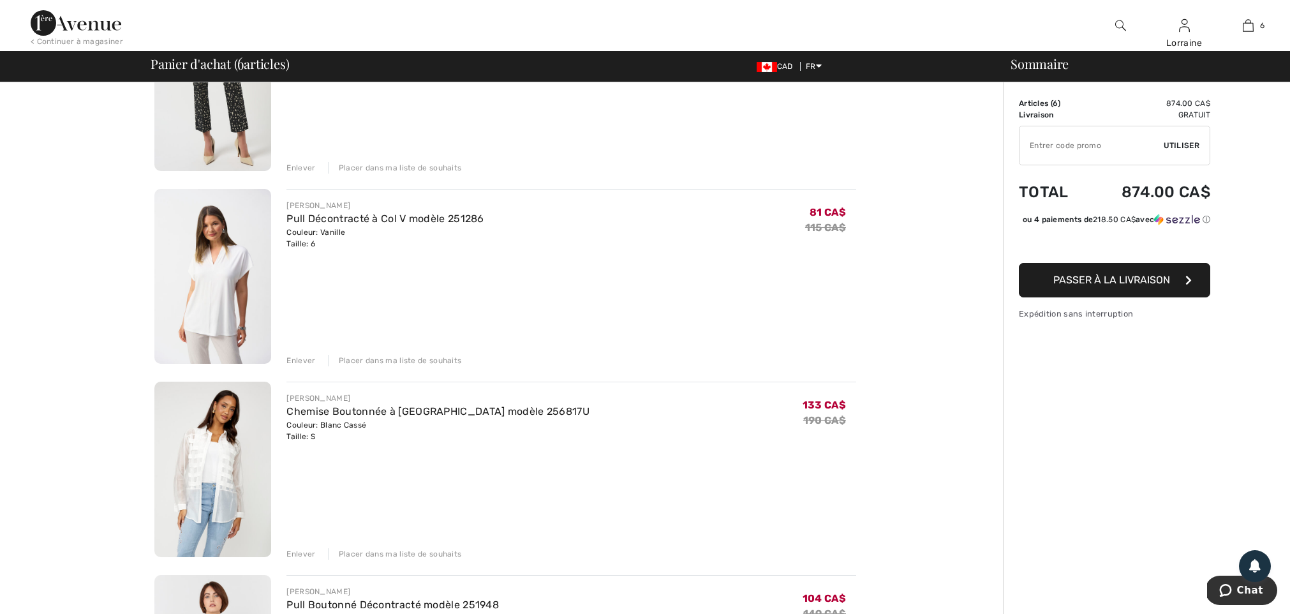
scroll to position [192, 0]
click at [222, 260] on img at bounding box center [212, 275] width 117 height 175
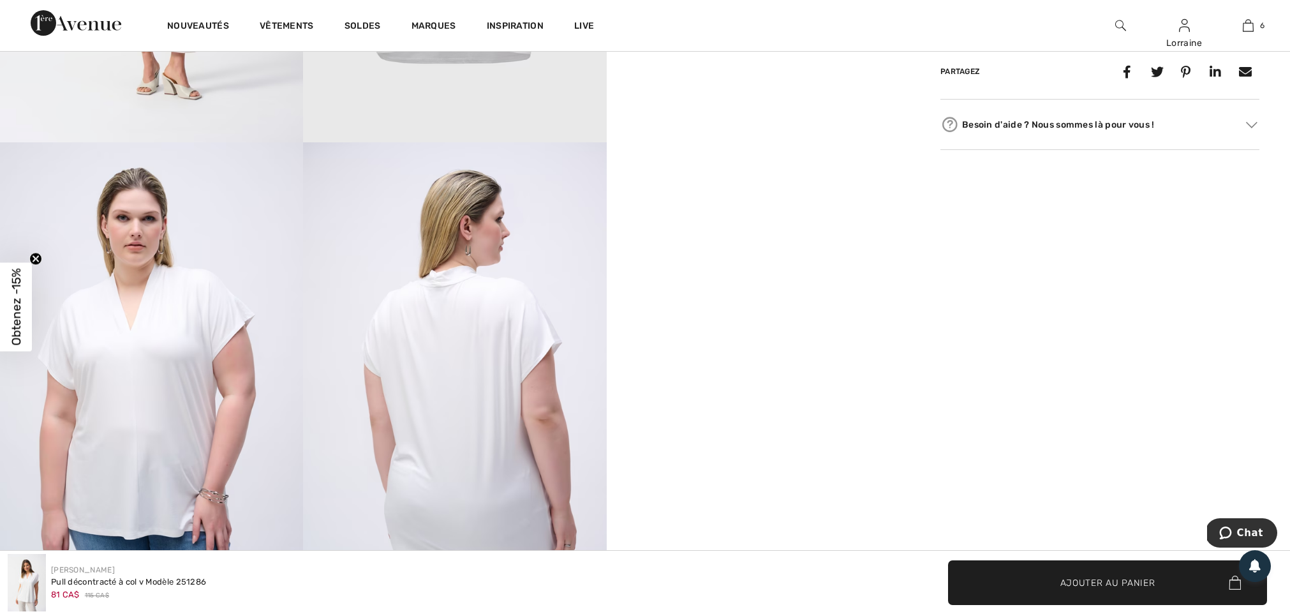
scroll to position [1071, 0]
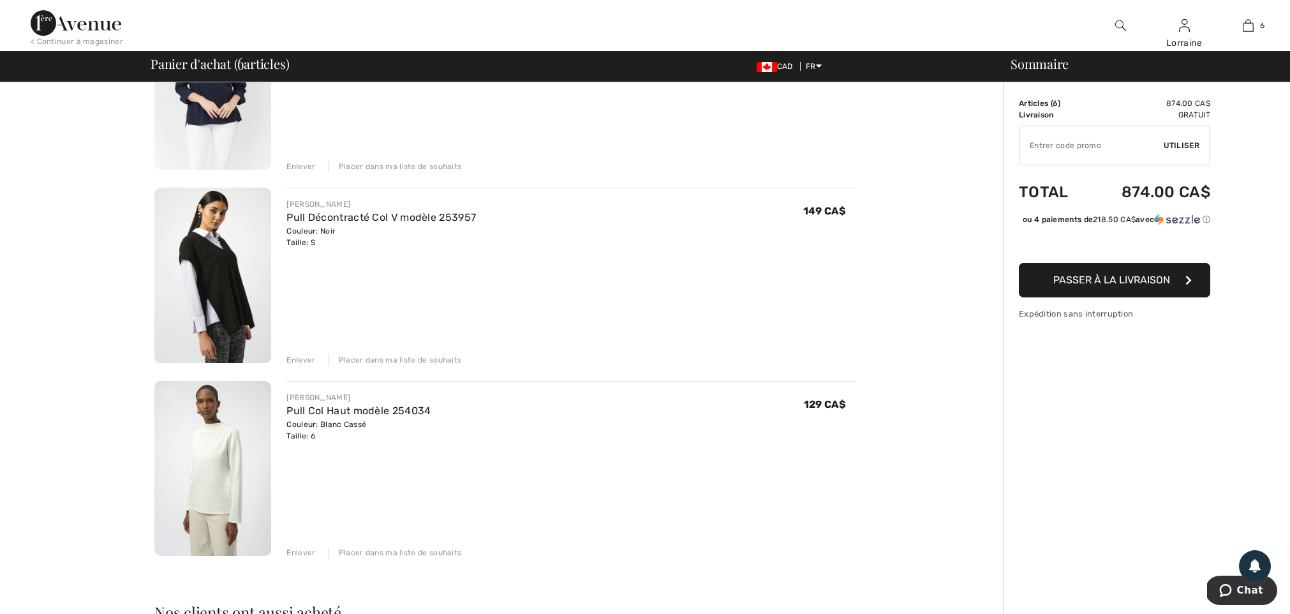
scroll to position [758, 0]
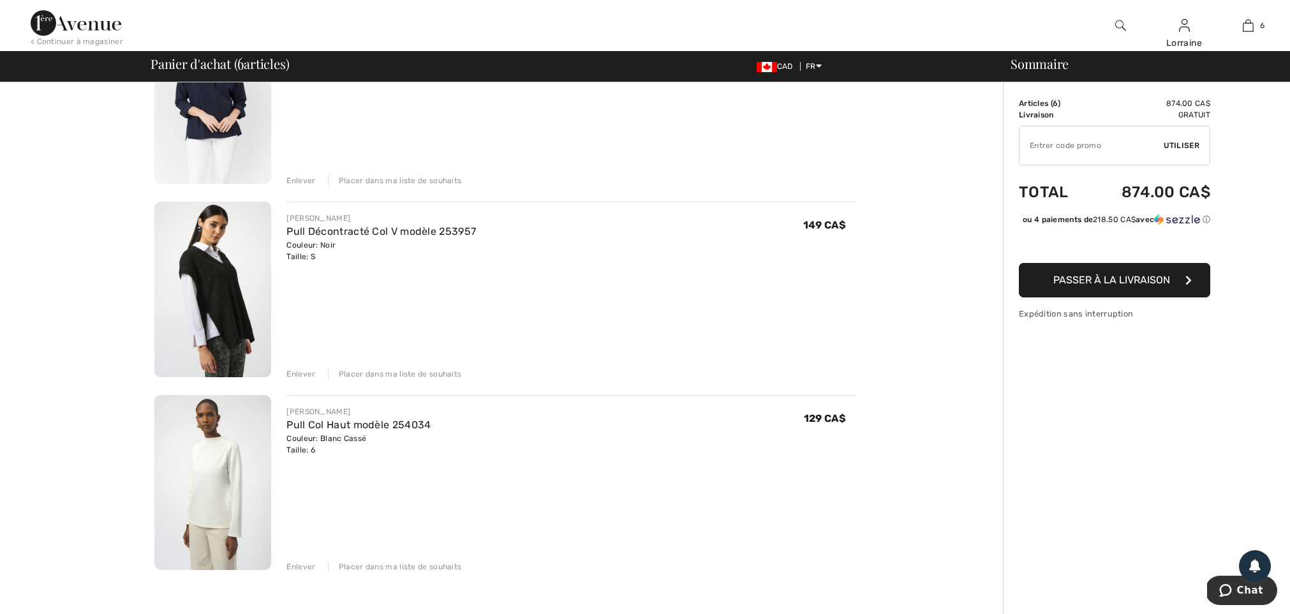
click at [243, 254] on img at bounding box center [212, 289] width 117 height 175
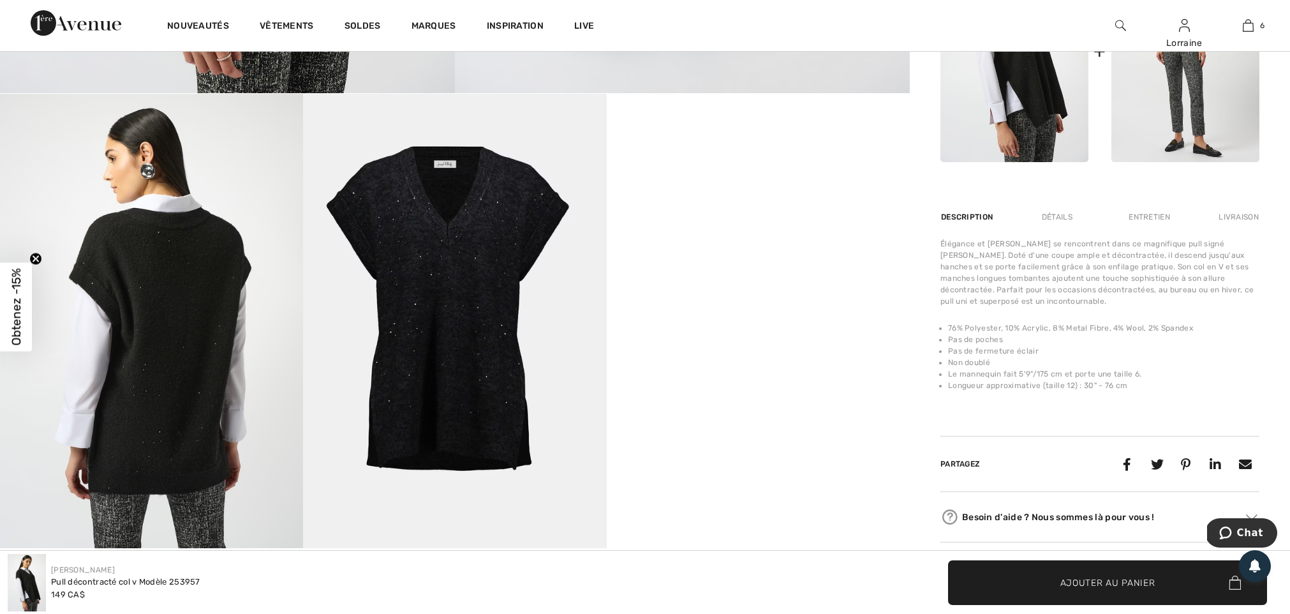
scroll to position [665, 0]
click at [768, 246] on video "Your browser does not support the video tag." at bounding box center [758, 170] width 303 height 152
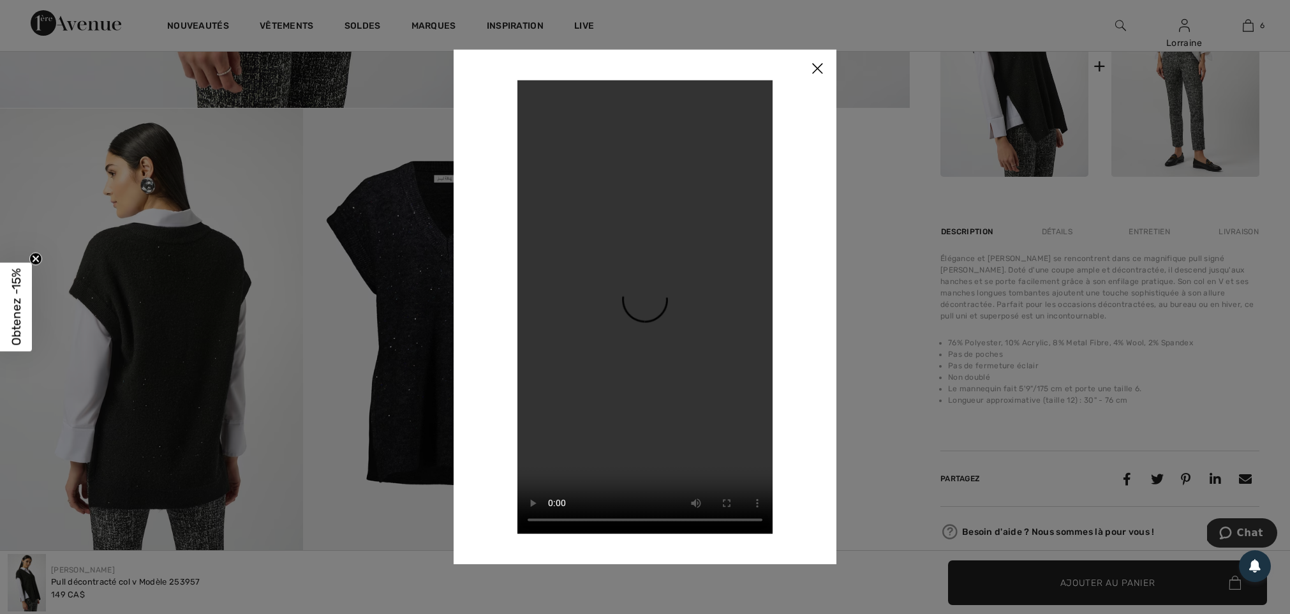
scroll to position [644, 0]
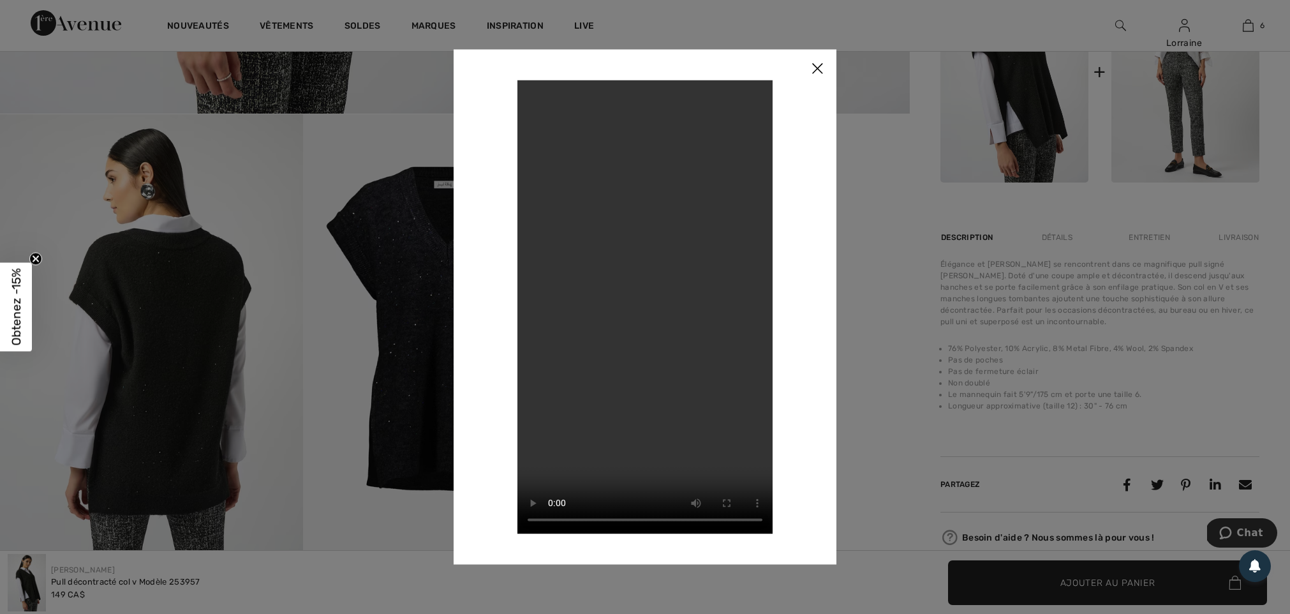
click at [816, 68] on img at bounding box center [817, 69] width 38 height 40
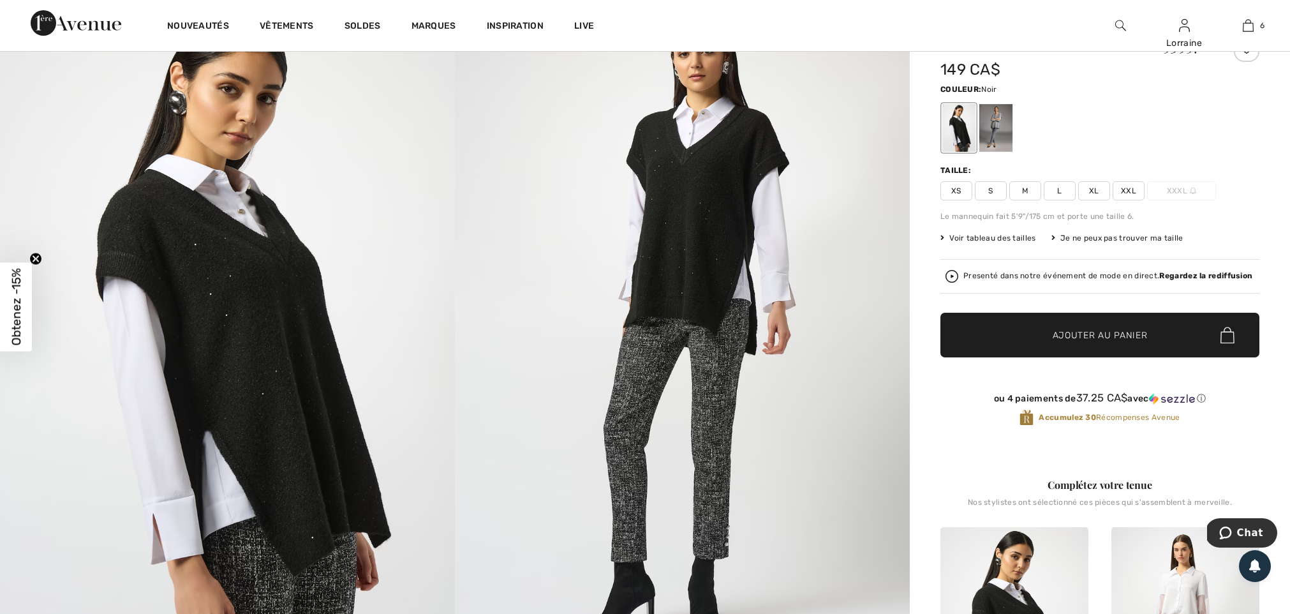
scroll to position [88, 0]
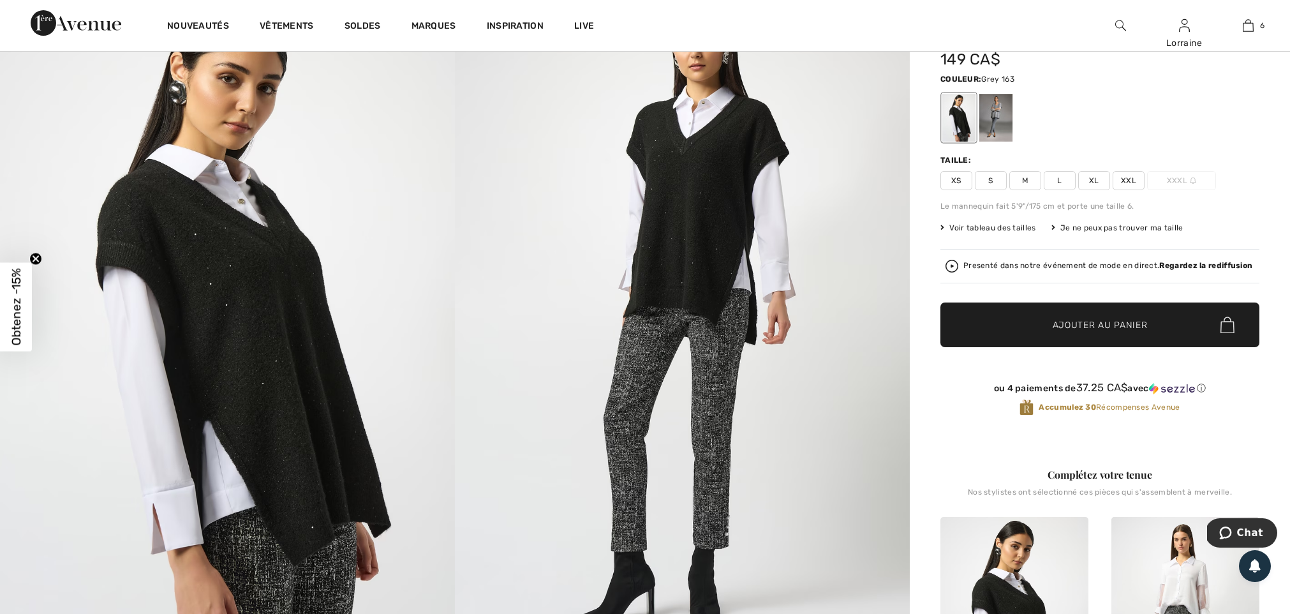
click at [994, 134] on div at bounding box center [995, 118] width 33 height 48
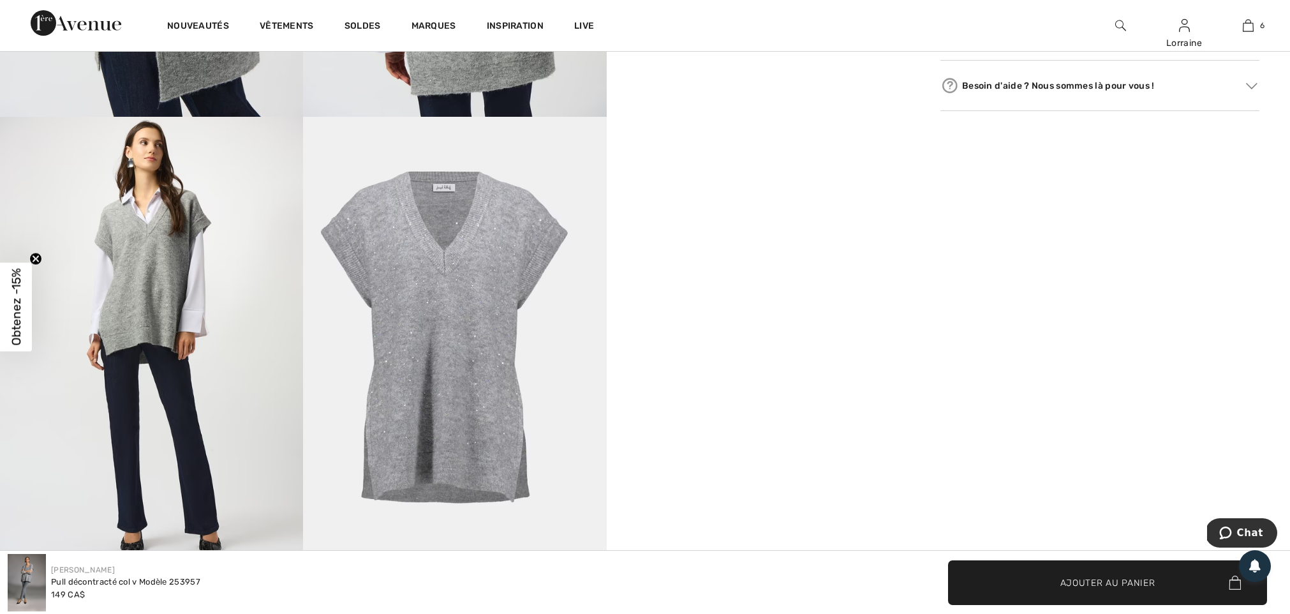
scroll to position [1098, 0]
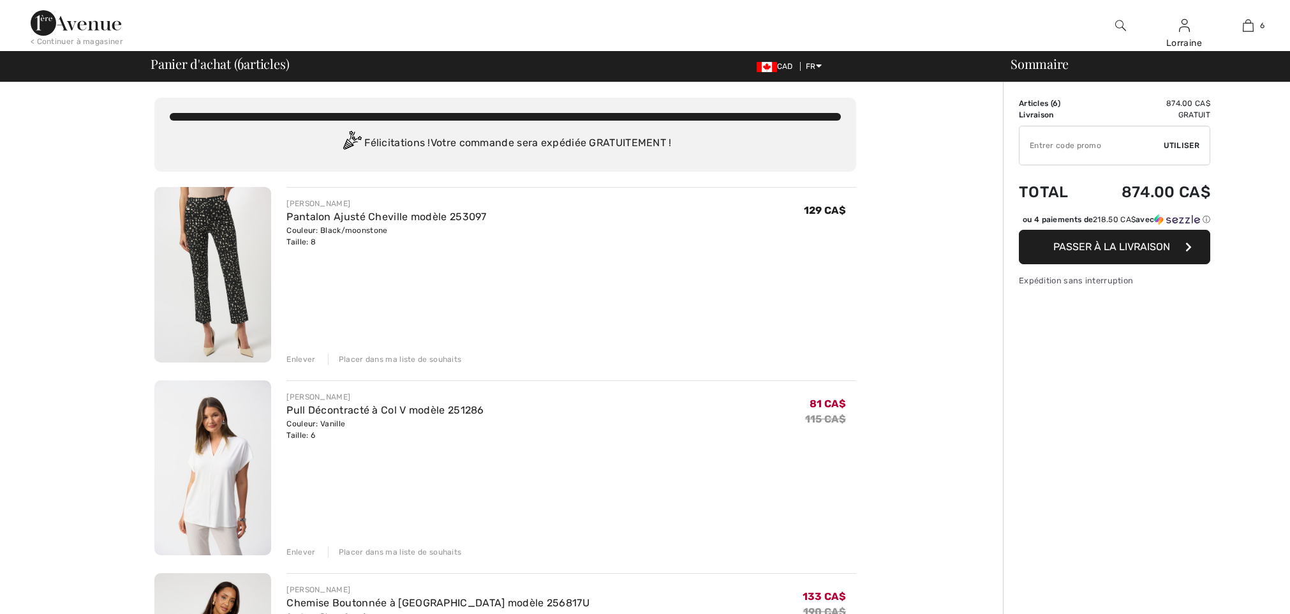
checkbox input "true"
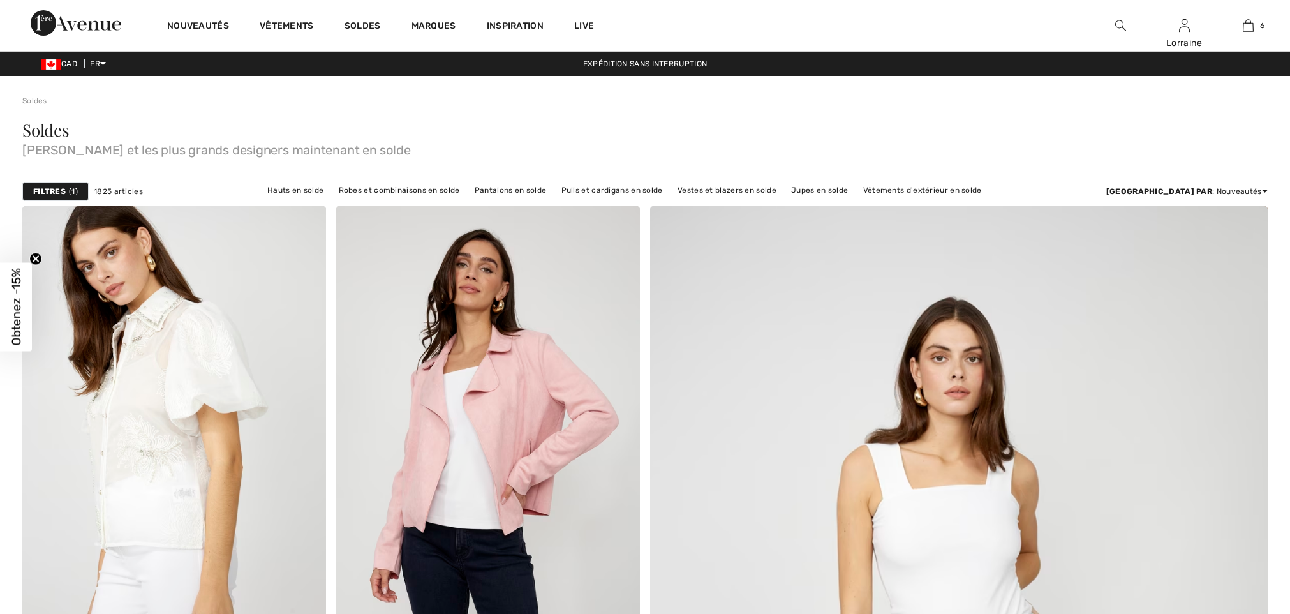
checkbox input "true"
click at [45, 192] on strong "Filtres" at bounding box center [49, 191] width 33 height 11
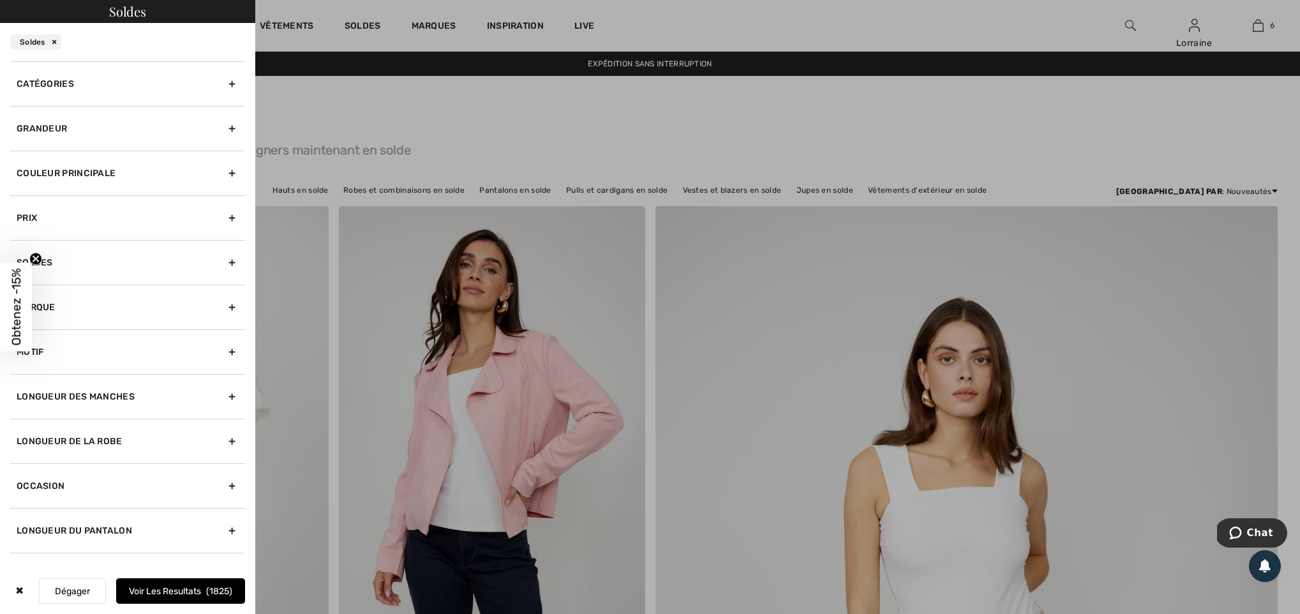
click at [71, 171] on div "Couleur Principale" at bounding box center [127, 173] width 235 height 45
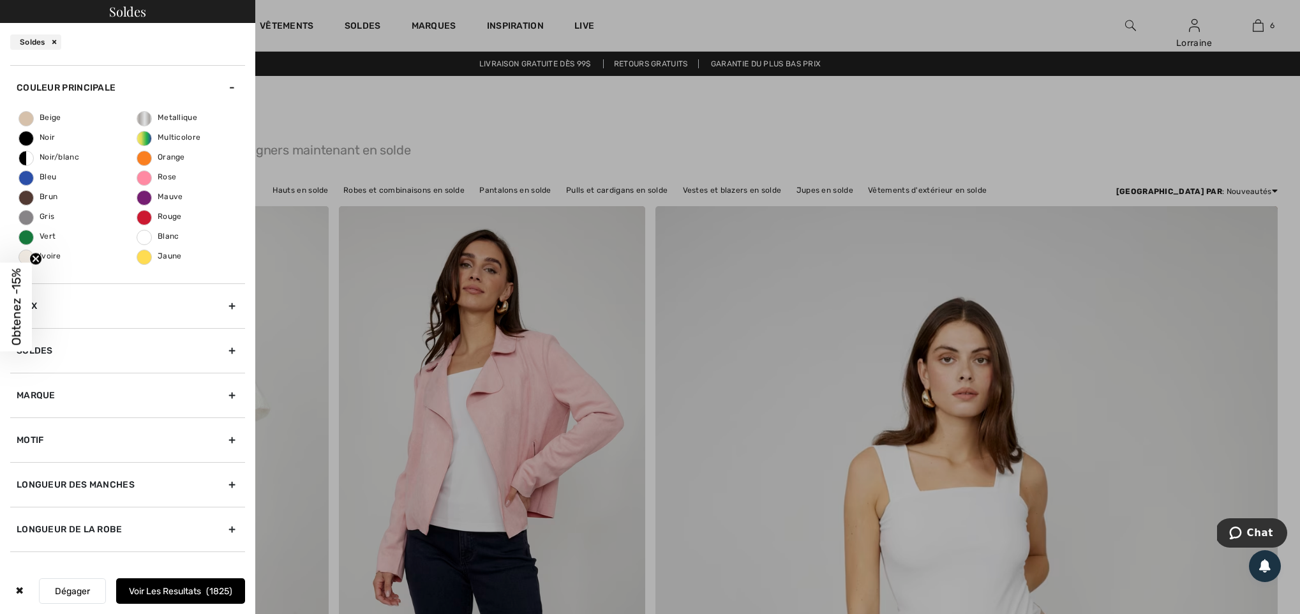
scroll to position [87, 0]
click at [33, 304] on div "Prix" at bounding box center [127, 303] width 235 height 45
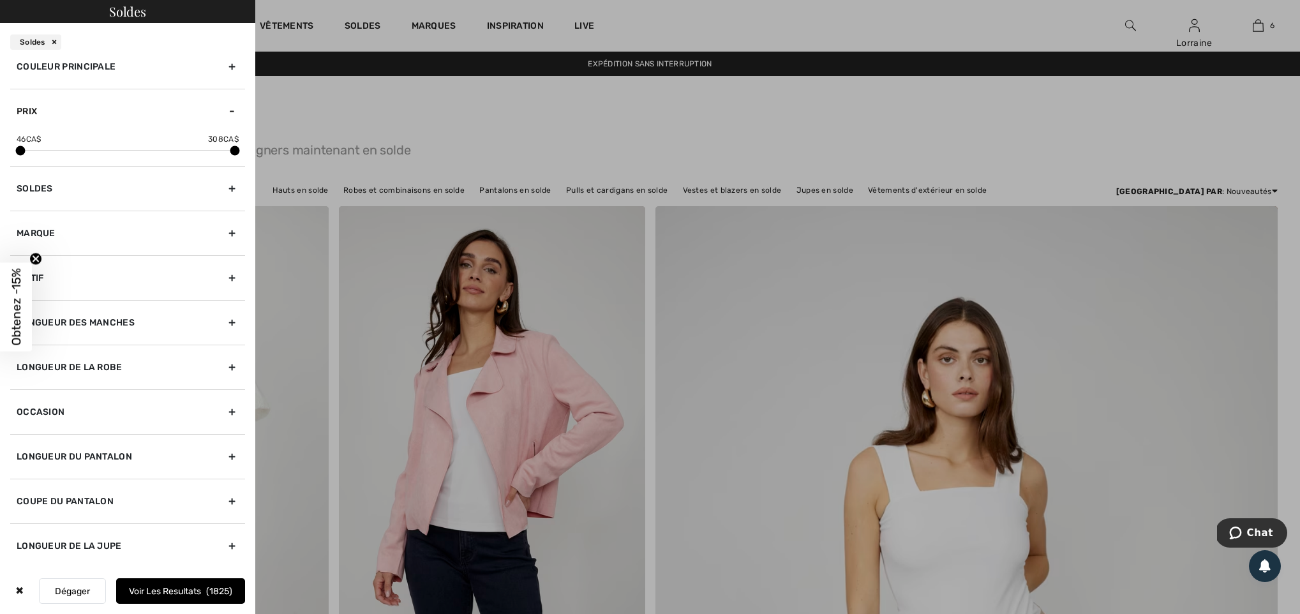
scroll to position [110, 0]
click at [36, 256] on circle "Close teaser" at bounding box center [36, 259] width 12 height 12
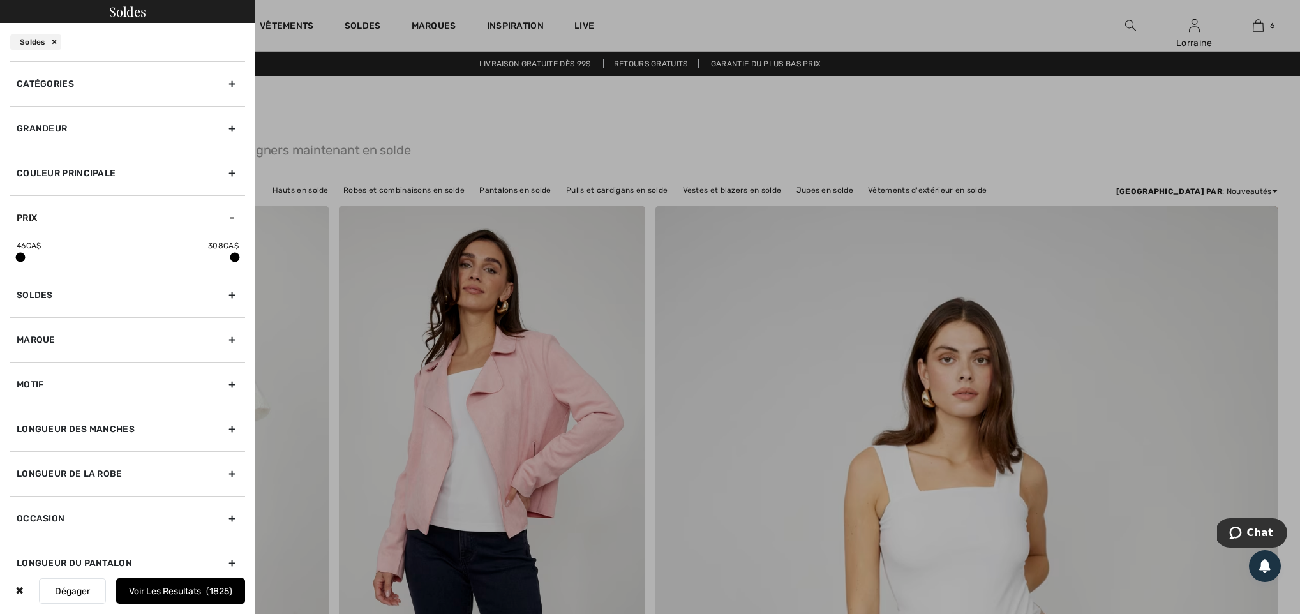
scroll to position [0, 0]
click at [41, 78] on div "Catégories" at bounding box center [127, 83] width 235 height 45
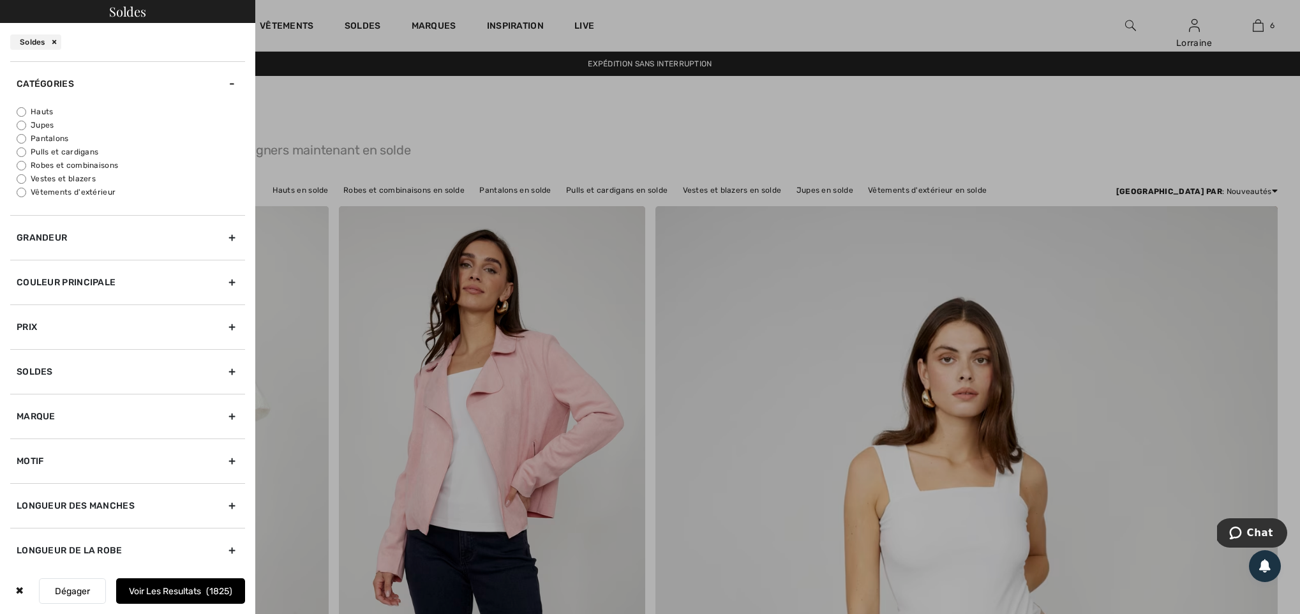
click at [22, 144] on input "Pantalons" at bounding box center [22, 139] width 10 height 10
radio input "true"
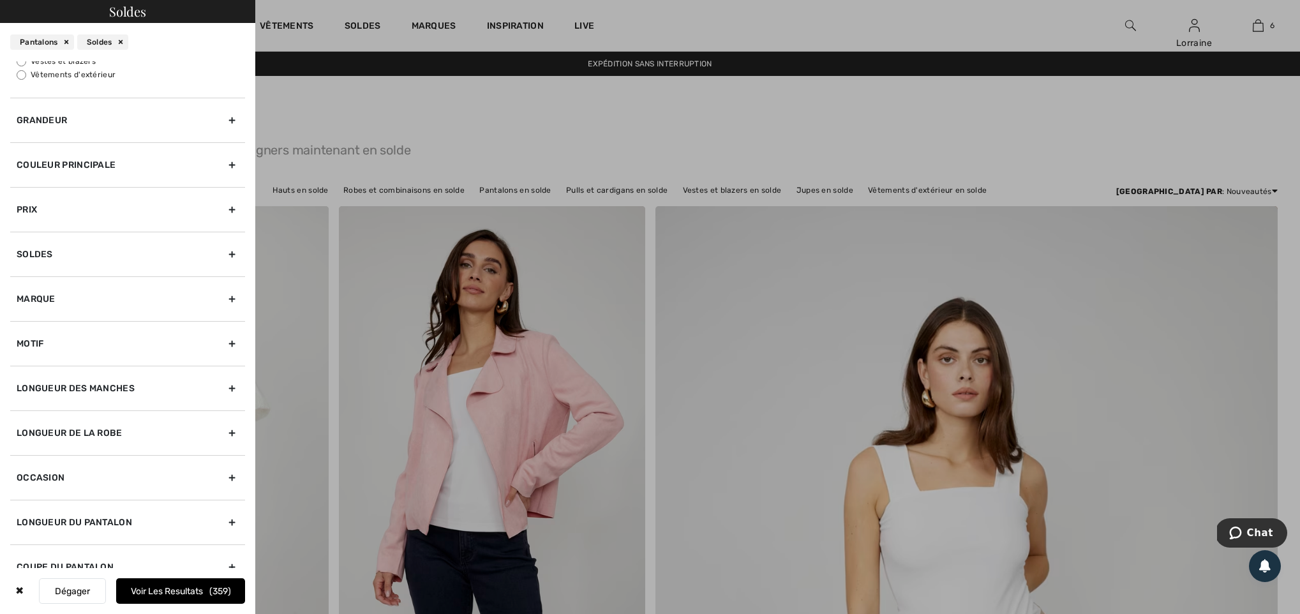
scroll to position [143, 0]
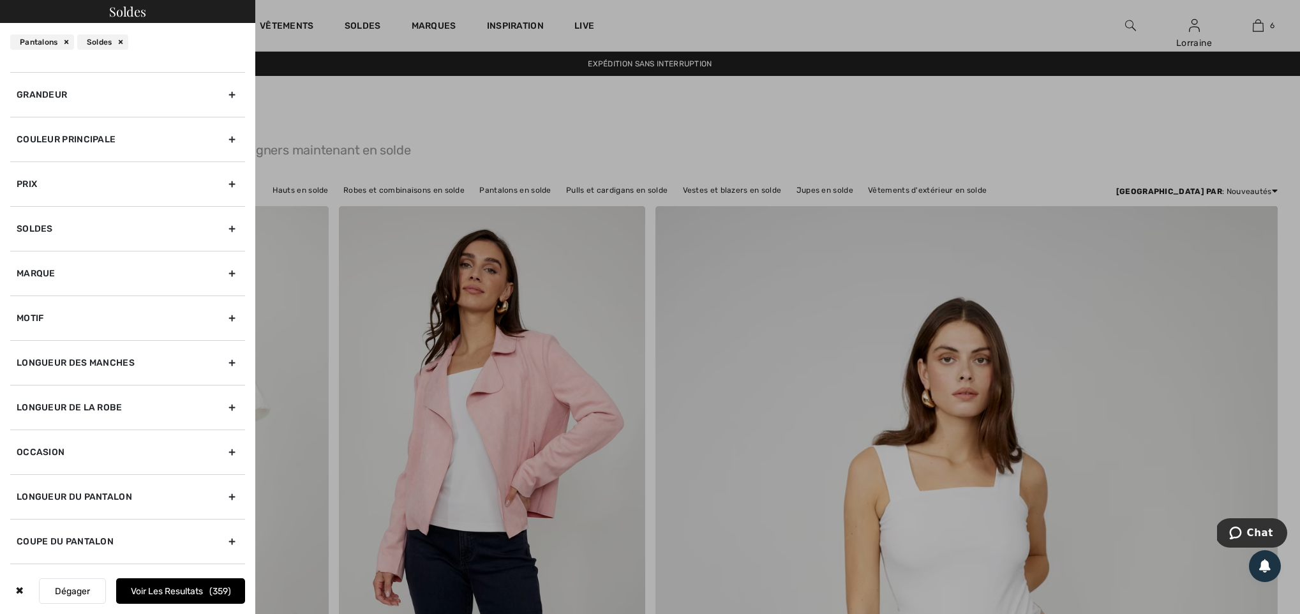
click at [107, 146] on div "Couleur Principale" at bounding box center [127, 139] width 235 height 45
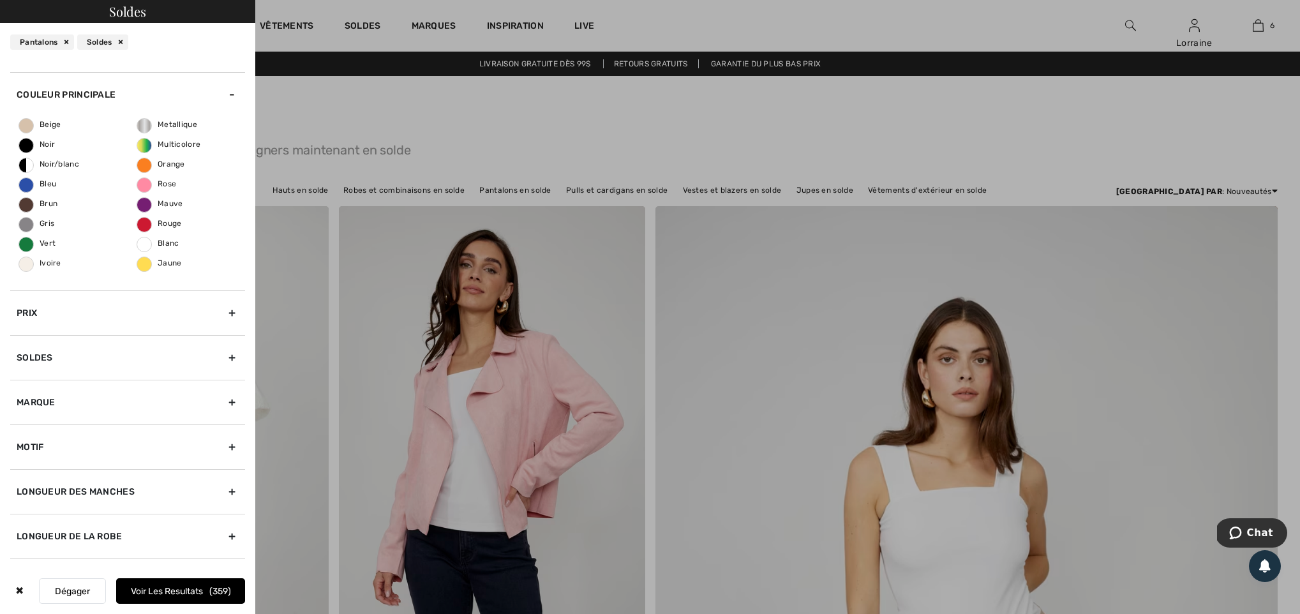
scroll to position [81, 0]
click at [27, 222] on span "Gris" at bounding box center [36, 220] width 35 height 9
click at [0, 0] on input "Gris" at bounding box center [0, 0] width 0 height 0
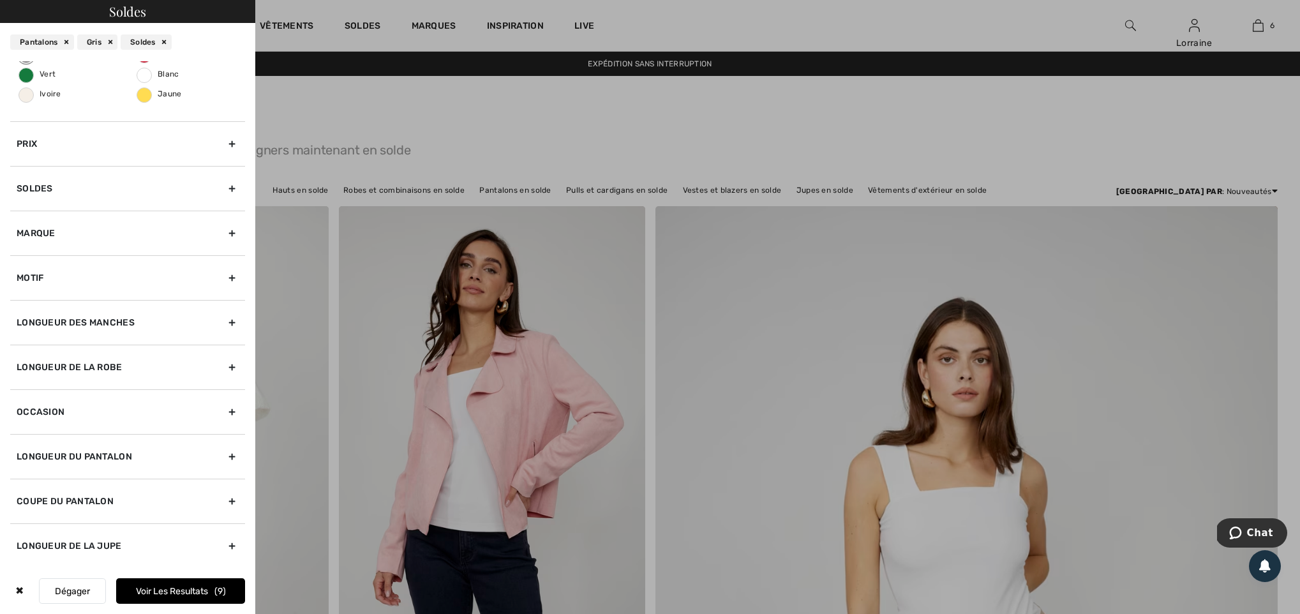
scroll to position [249, 0]
click at [191, 590] on button "Voir les resultats 9" at bounding box center [180, 591] width 129 height 26
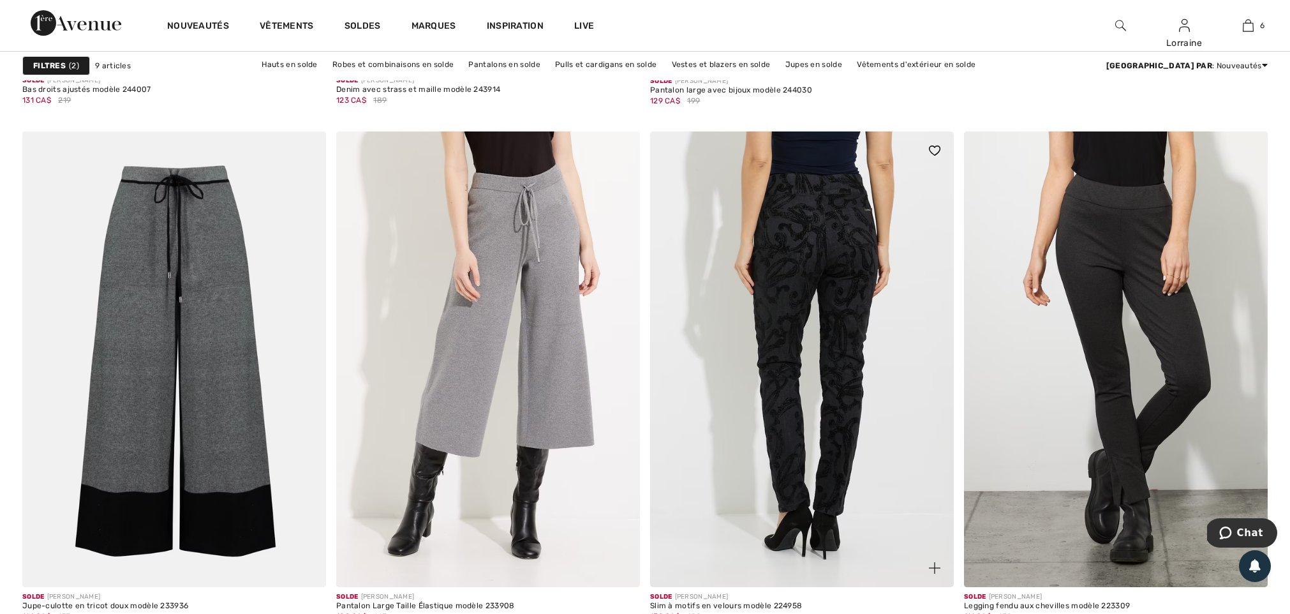
scroll to position [1084, 0]
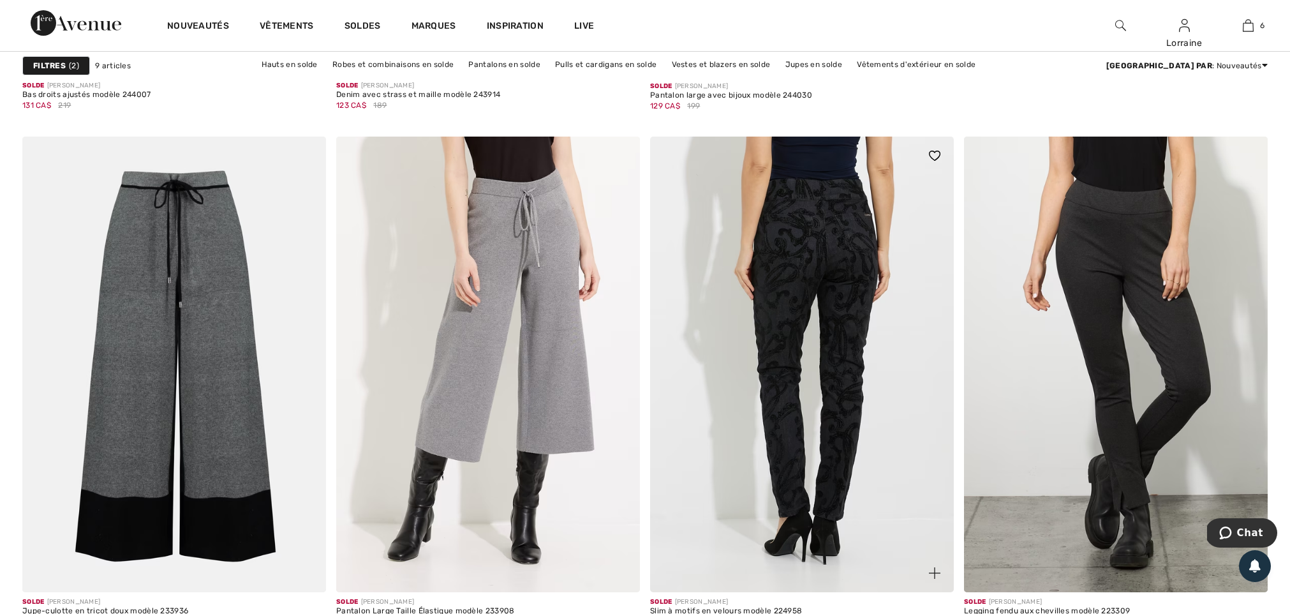
click at [799, 250] on img at bounding box center [802, 365] width 304 height 456
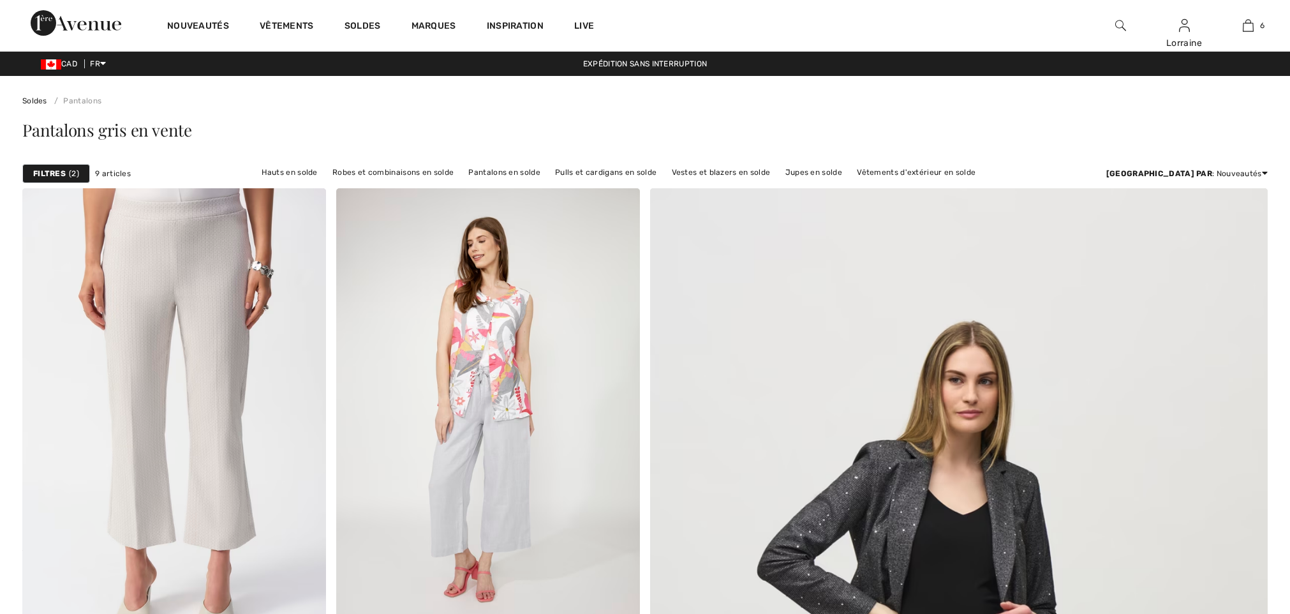
checkbox input "true"
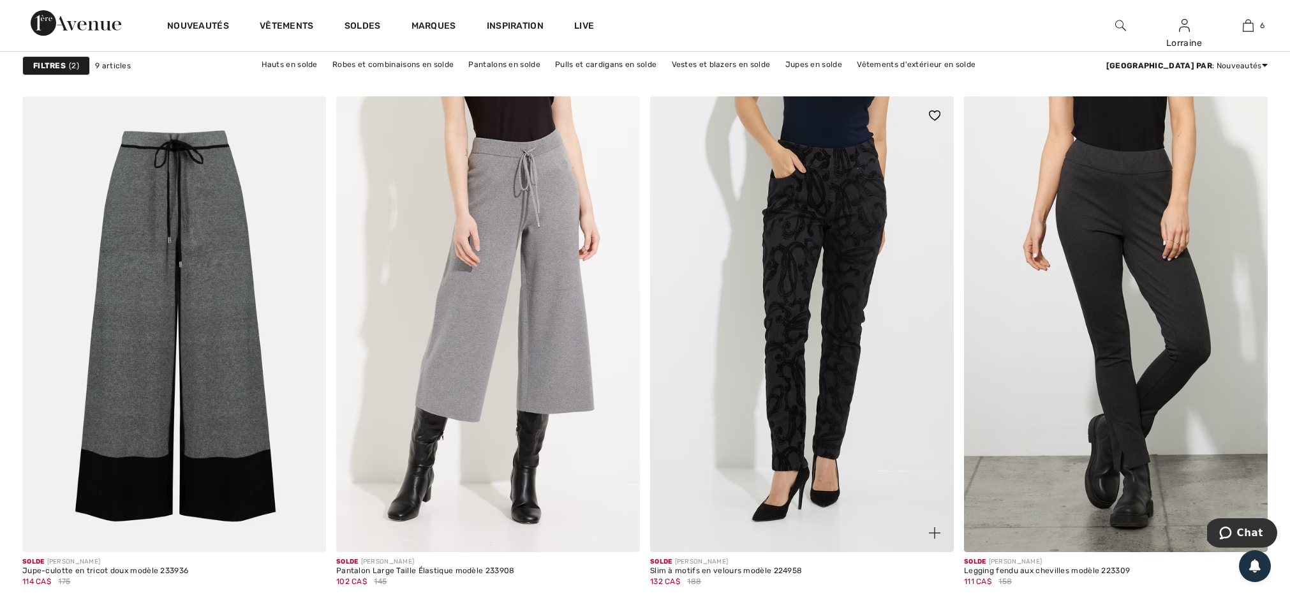
scroll to position [1113, 0]
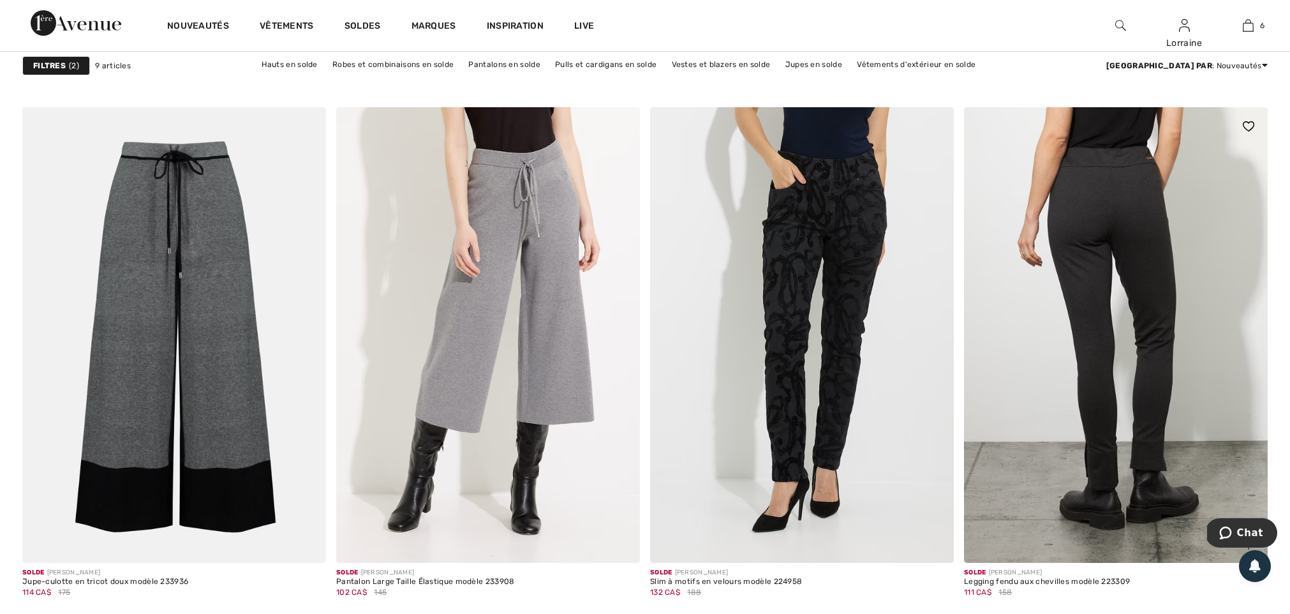
click at [1072, 314] on img at bounding box center [1116, 335] width 304 height 456
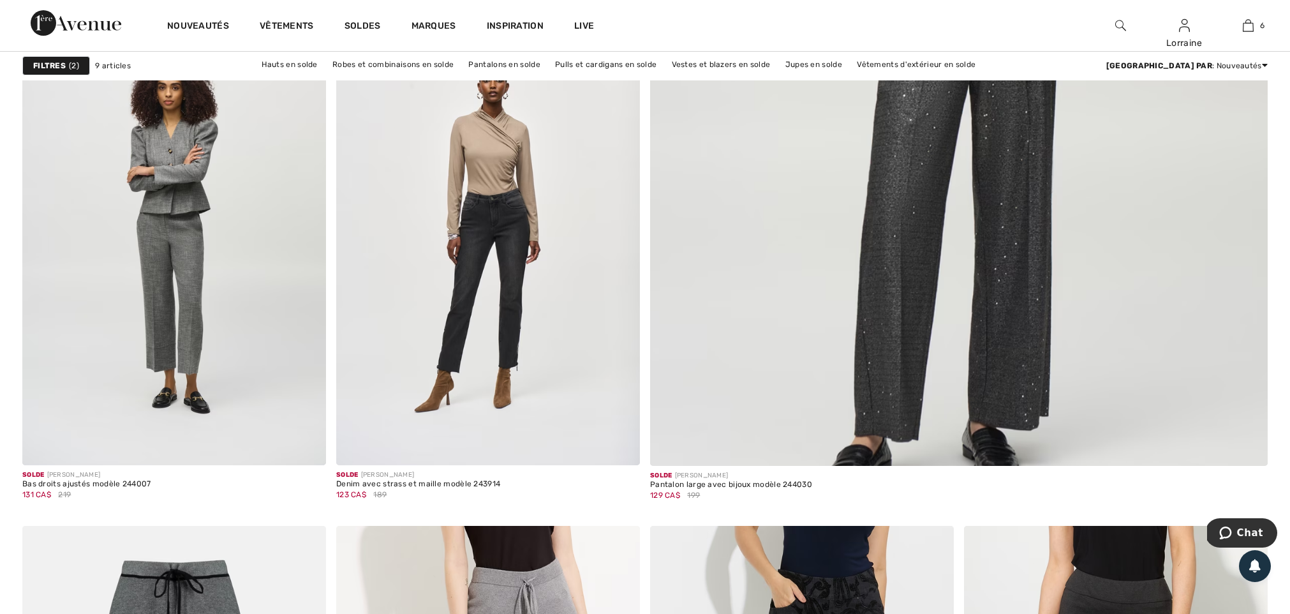
scroll to position [658, 0]
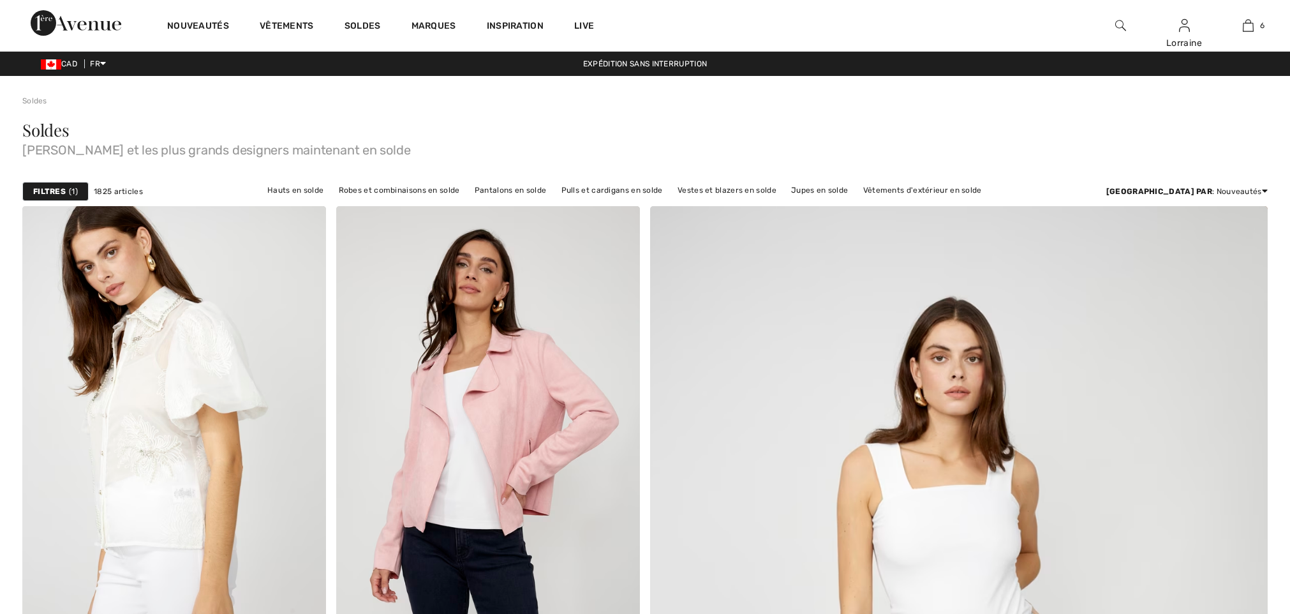
checkbox input "true"
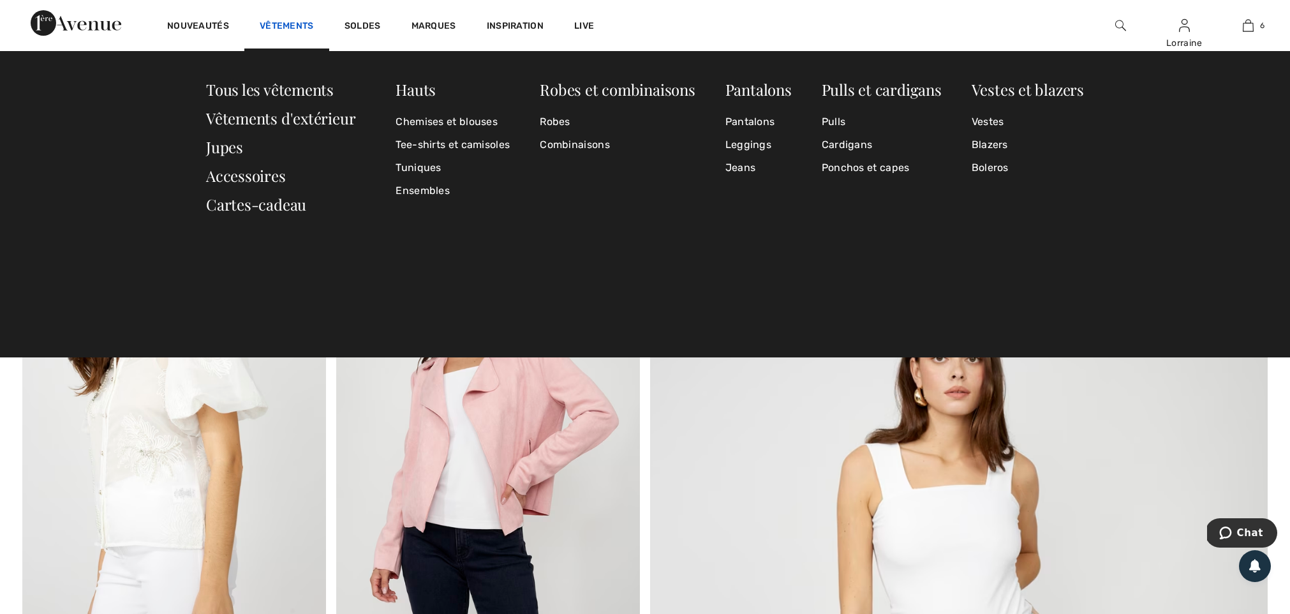
click at [286, 25] on link "Vêtements" at bounding box center [287, 26] width 54 height 13
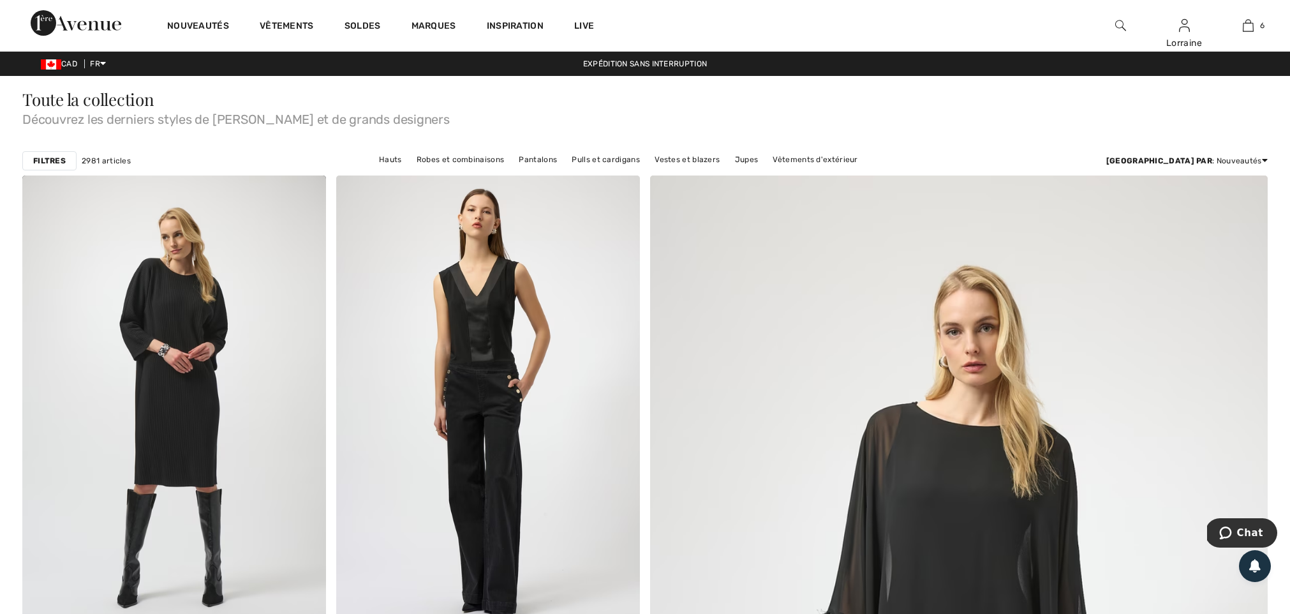
click at [47, 160] on strong "Filtres" at bounding box center [49, 160] width 33 height 11
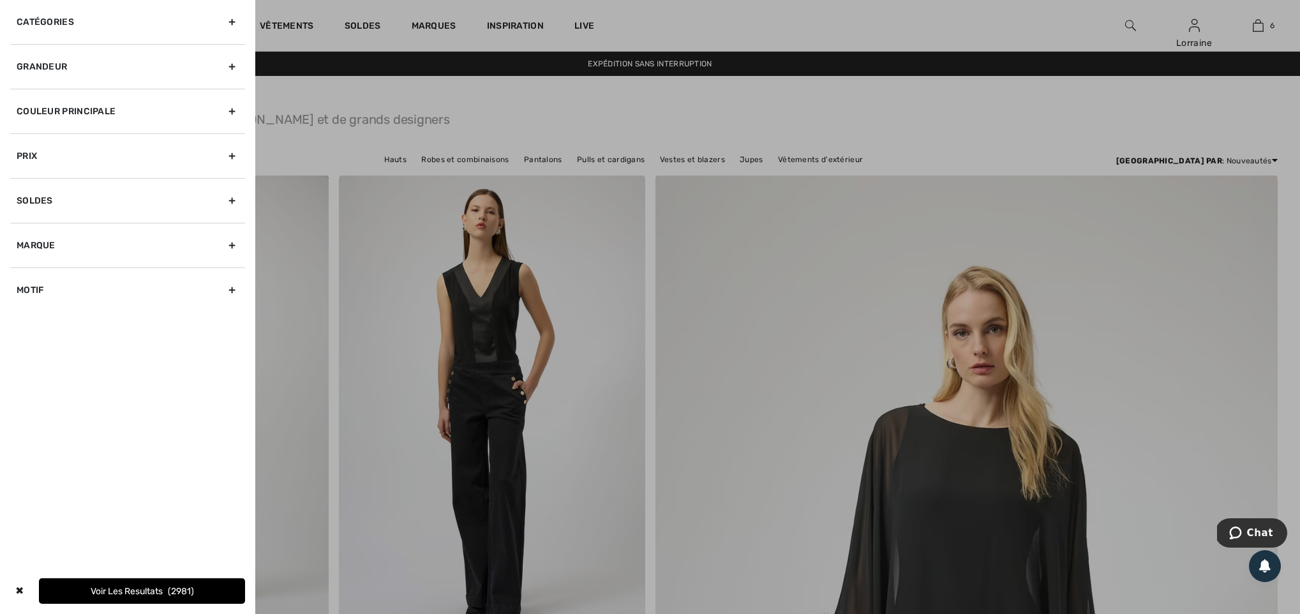
click at [75, 22] on div "Catégories" at bounding box center [127, 22] width 235 height 44
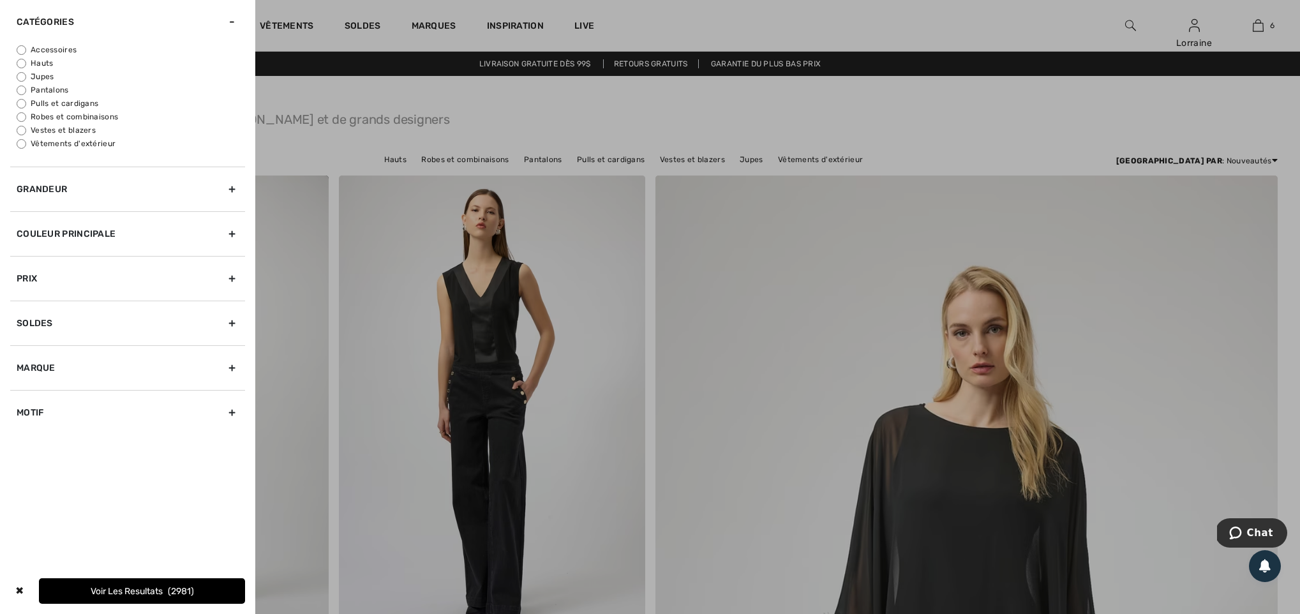
click at [26, 95] on input "Pantalons" at bounding box center [22, 90] width 10 height 10
radio input "true"
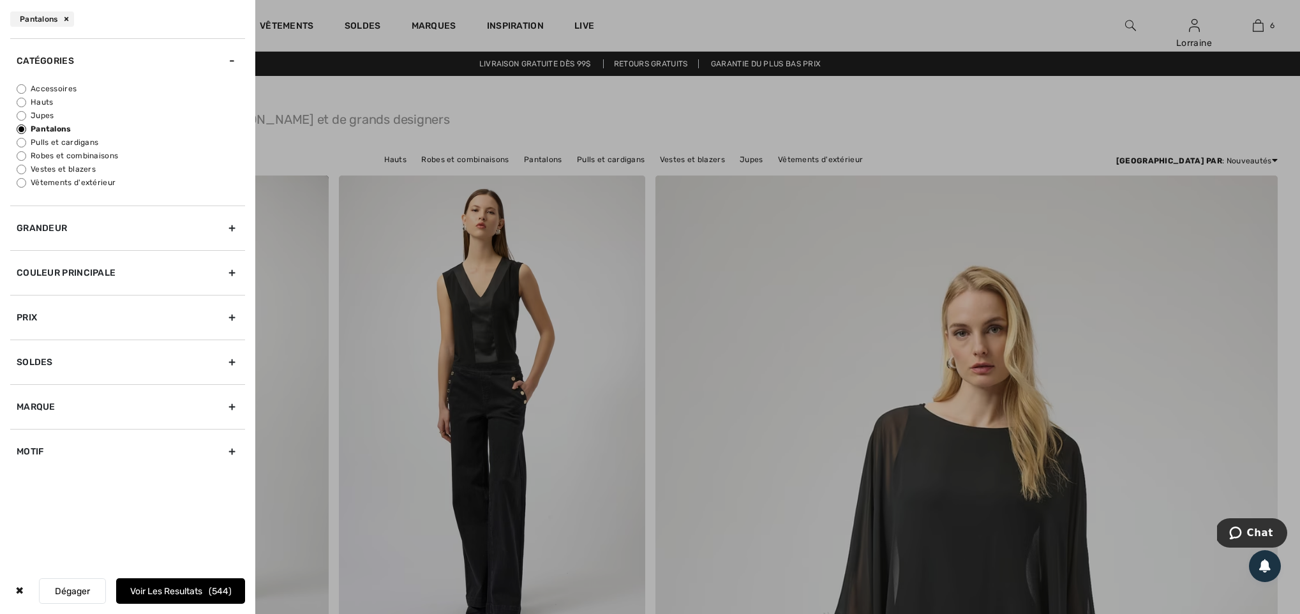
click at [77, 242] on div "Grandeur" at bounding box center [127, 227] width 235 height 45
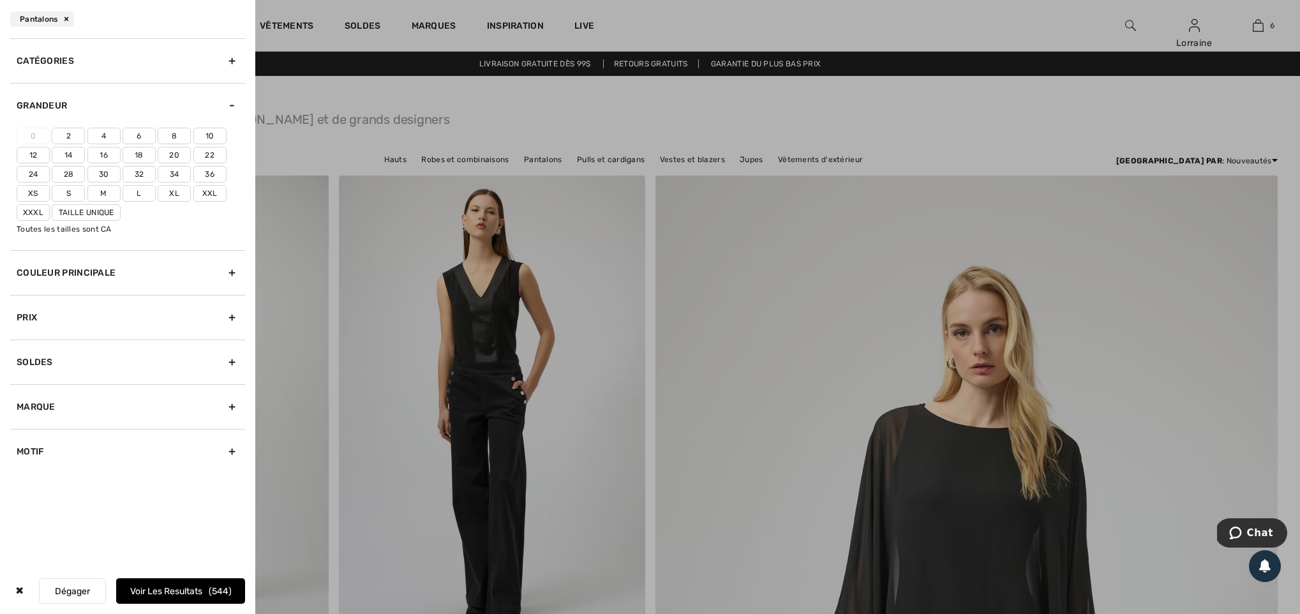
click at [175, 139] on label "8" at bounding box center [174, 136] width 33 height 17
click at [0, 0] on input"] "8" at bounding box center [0, 0] width 0 height 0
click at [99, 279] on div "Couleur Principale" at bounding box center [127, 272] width 235 height 45
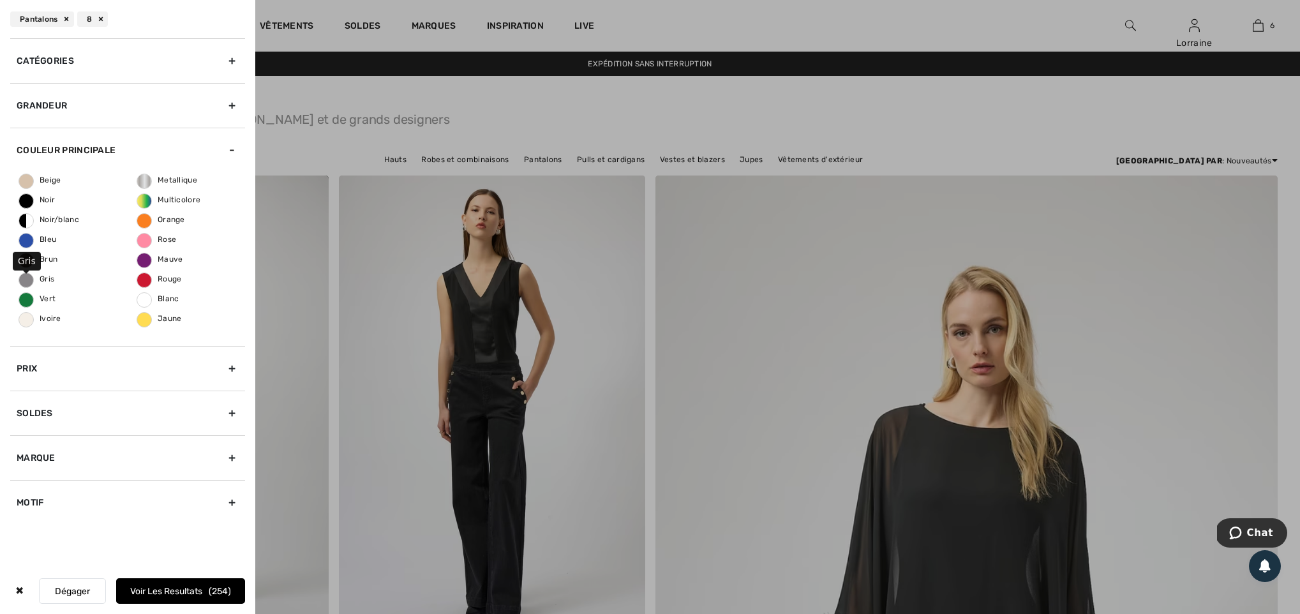
click at [27, 283] on span "Gris" at bounding box center [36, 278] width 35 height 9
click at [0, 0] on input "Gris" at bounding box center [0, 0] width 0 height 0
click at [96, 20] on div "8" at bounding box center [92, 18] width 31 height 15
click at [96, 20] on div "Gris" at bounding box center [97, 18] width 40 height 15
click at [24, 280] on span "Gris" at bounding box center [36, 278] width 35 height 9
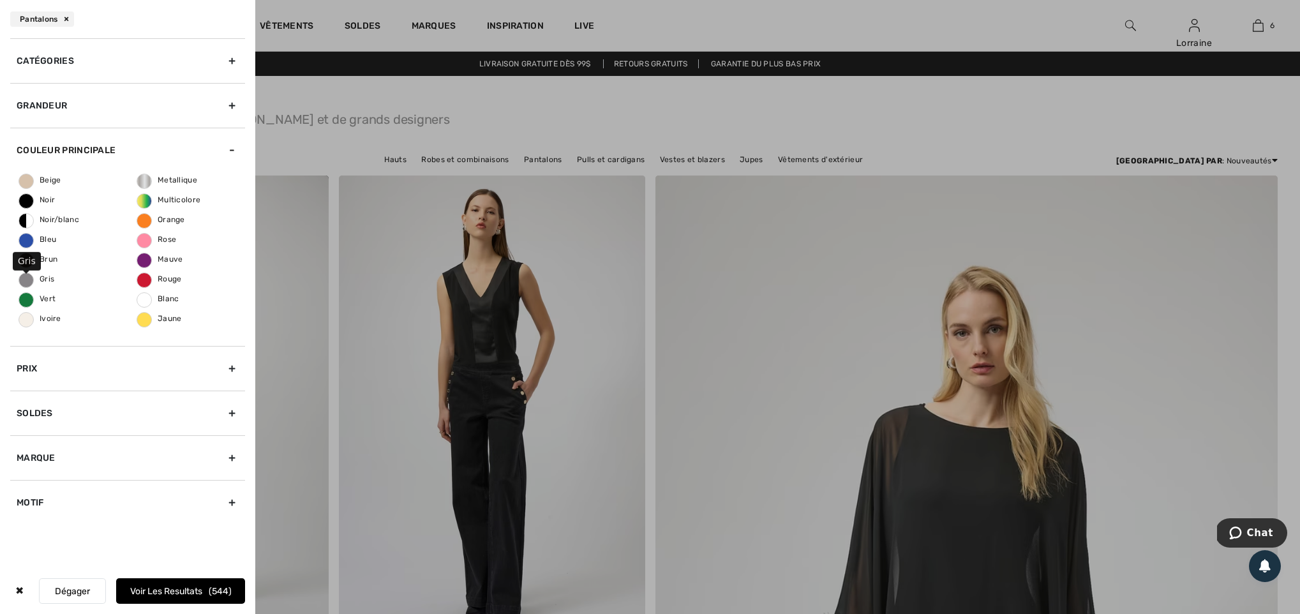
click at [0, 0] on input "Gris" at bounding box center [0, 0] width 0 height 0
click at [125, 587] on button "Voir les resultats 19" at bounding box center [180, 591] width 129 height 26
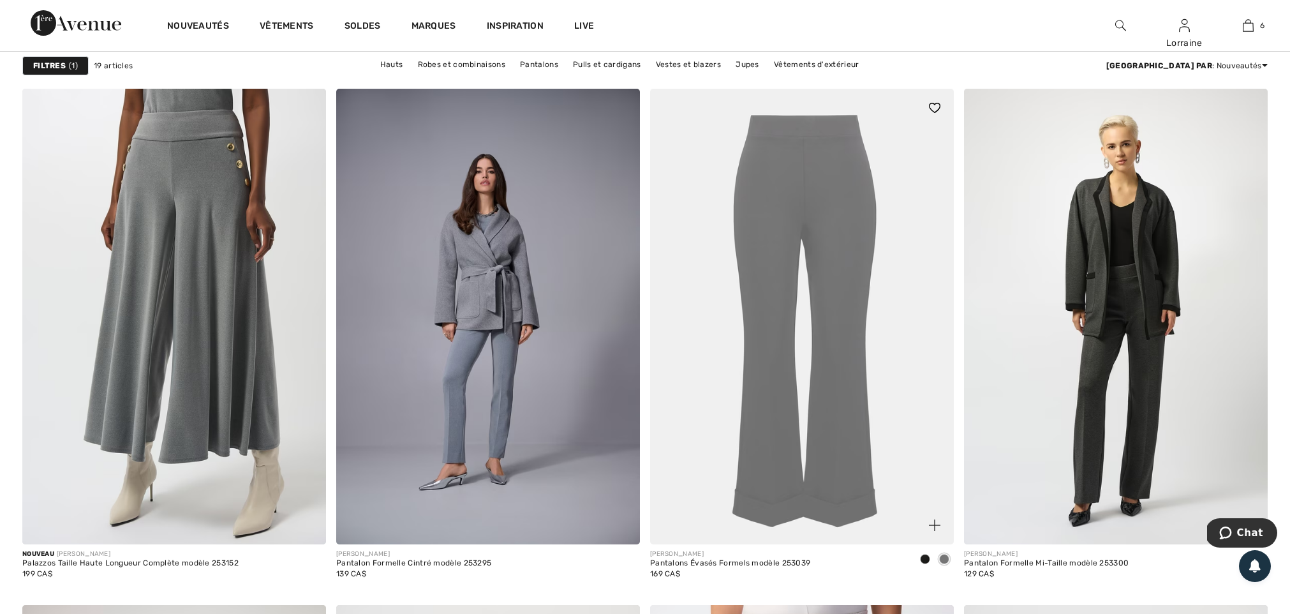
scroll to position [1141, 0]
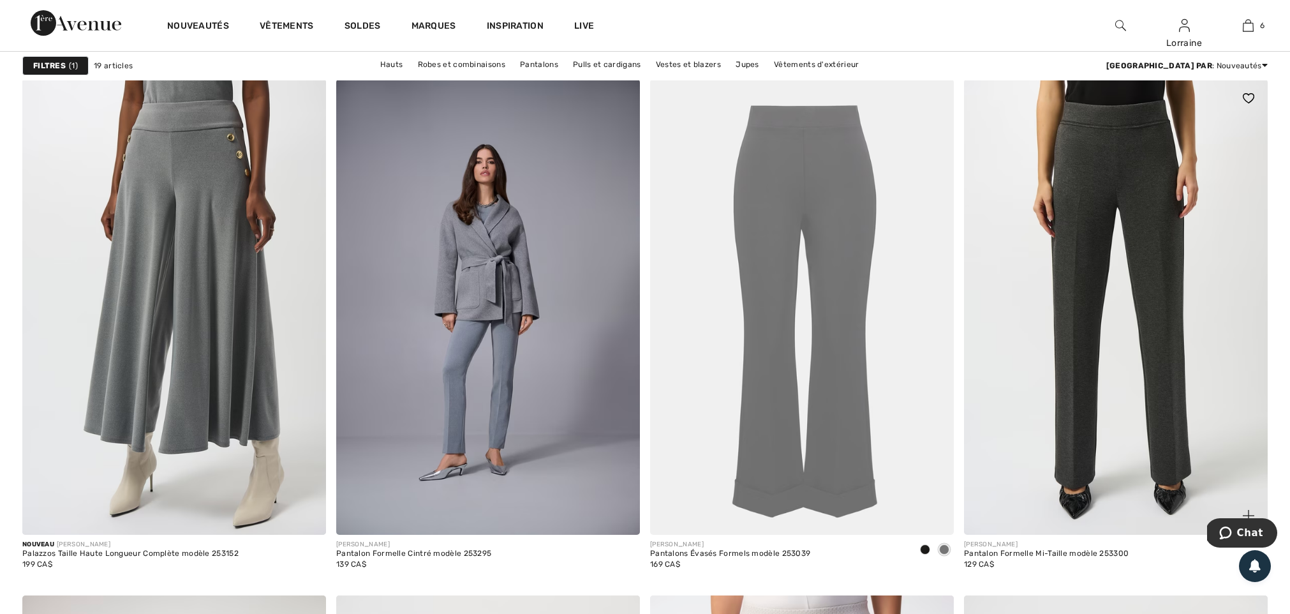
click at [1072, 277] on img at bounding box center [1116, 307] width 304 height 456
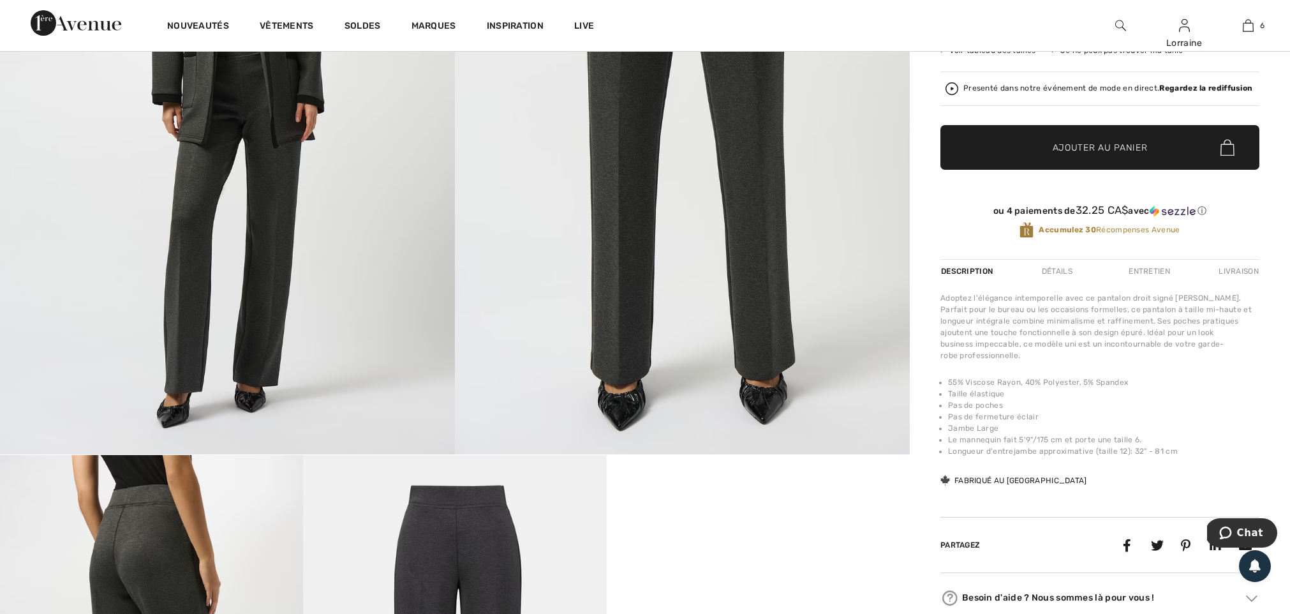
scroll to position [290, 0]
